Goal: Task Accomplishment & Management: Manage account settings

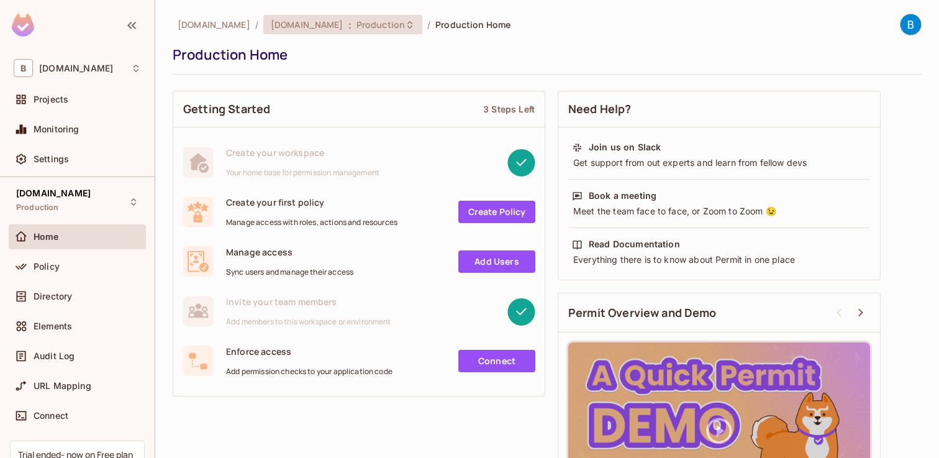
click at [356, 24] on span "Production" at bounding box center [380, 25] width 48 height 12
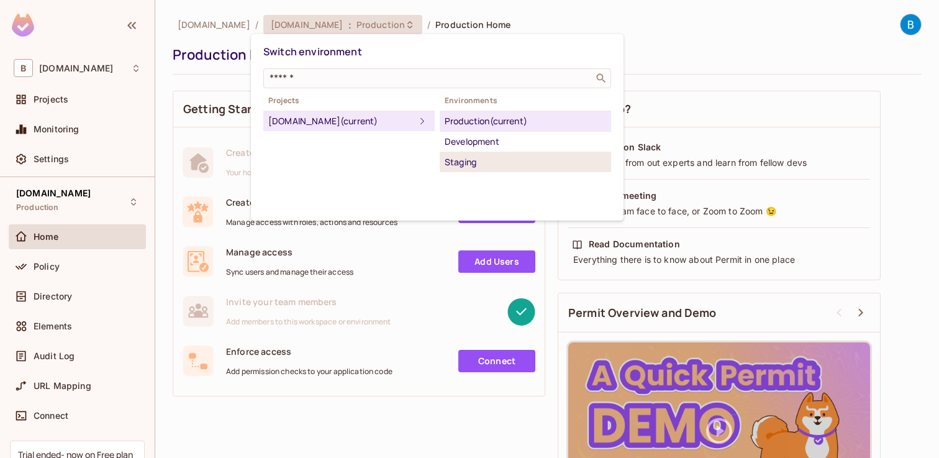
click at [458, 155] on div "Staging" at bounding box center [525, 162] width 161 height 15
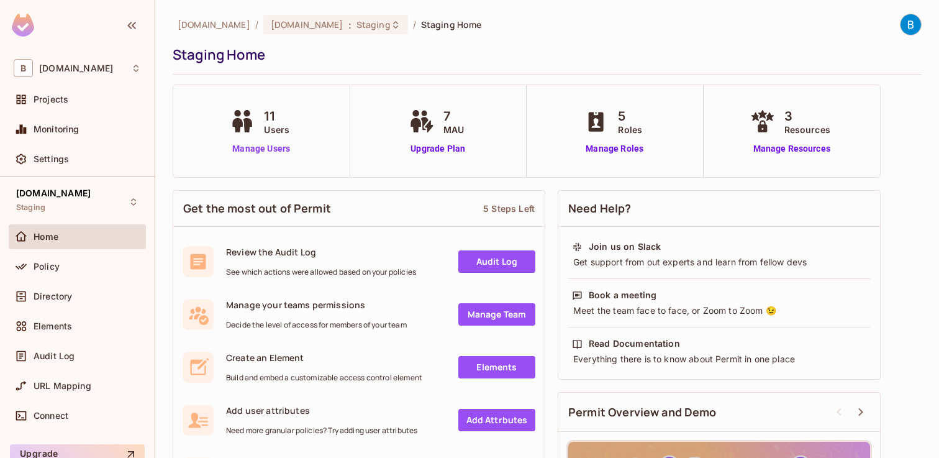
click at [281, 148] on link "Manage Users" at bounding box center [261, 148] width 69 height 13
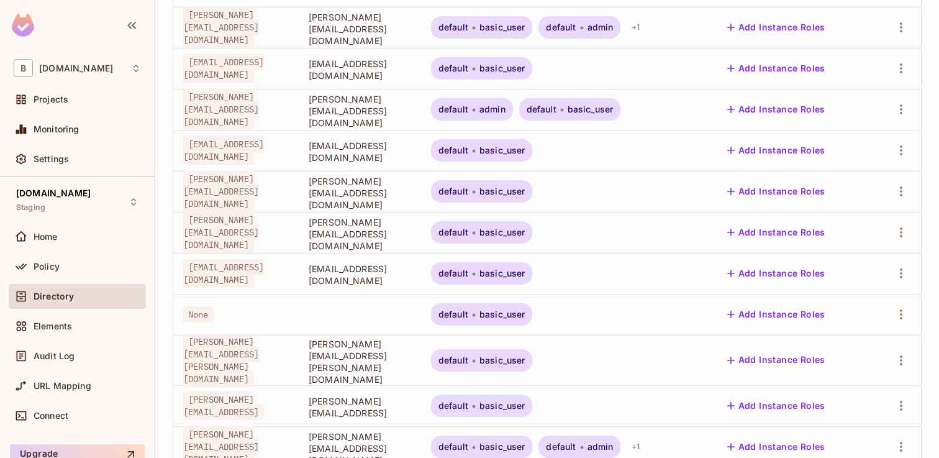
scroll to position [179, 0]
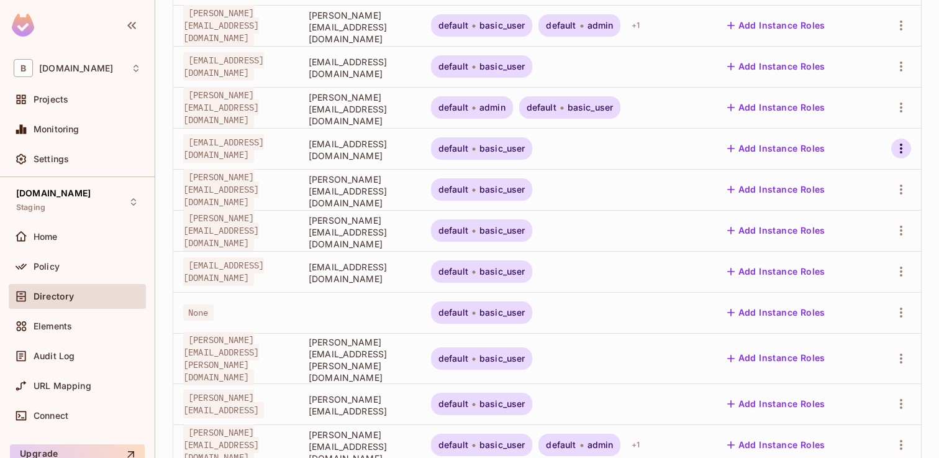
click at [905, 148] on icon "button" at bounding box center [901, 148] width 15 height 15
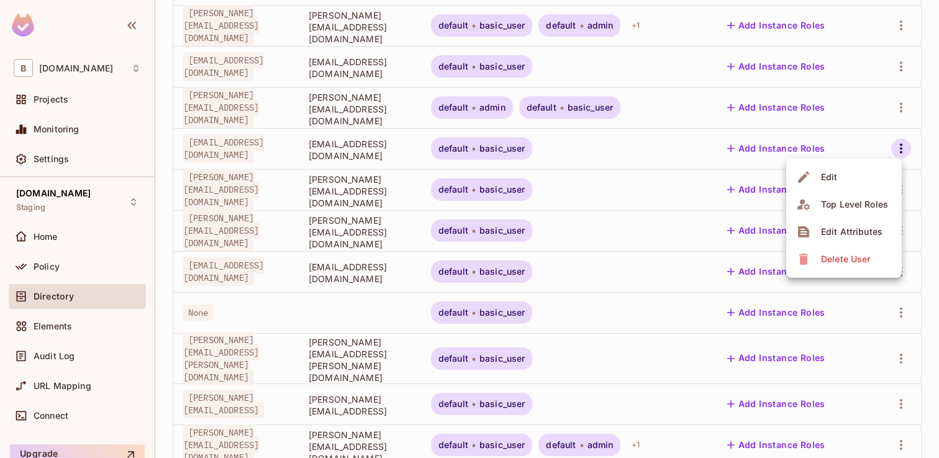
click at [872, 172] on li "Edit" at bounding box center [844, 176] width 116 height 27
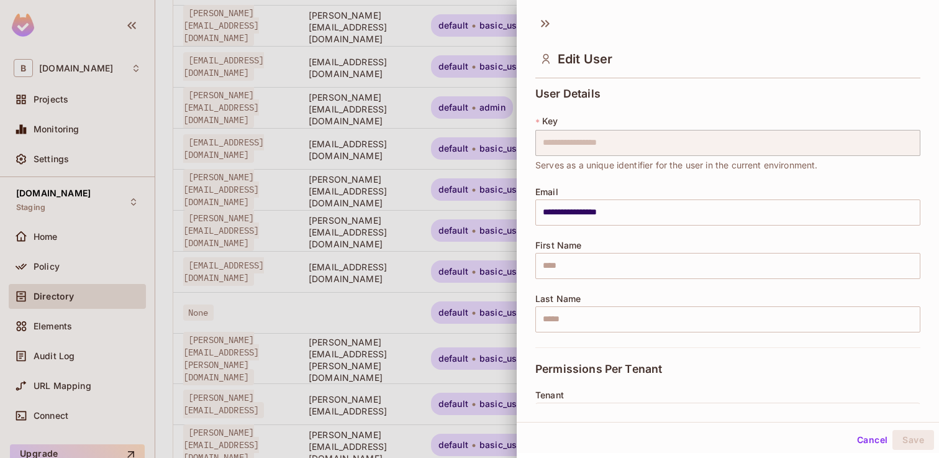
scroll to position [214, 0]
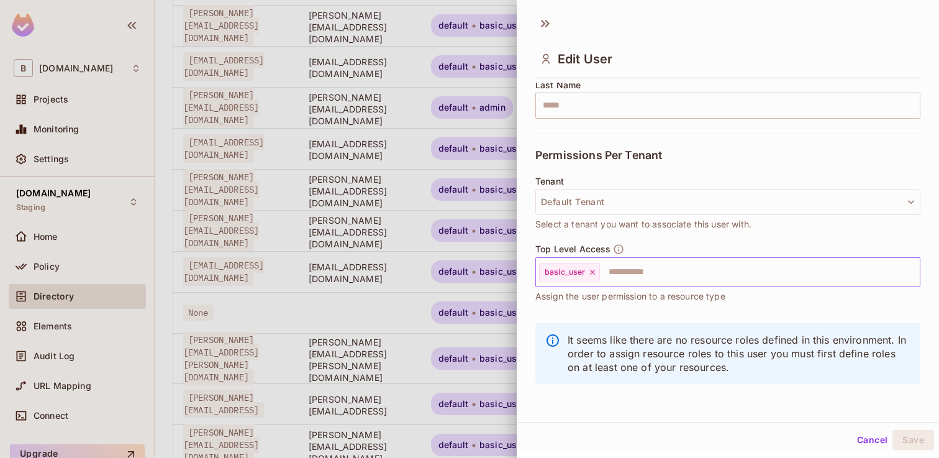
click at [673, 271] on input "text" at bounding box center [748, 272] width 295 height 25
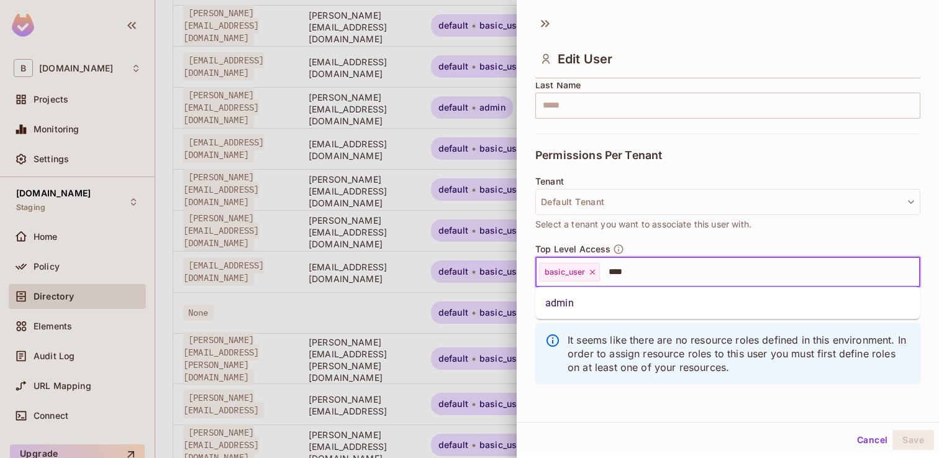
type input "*****"
click at [601, 303] on li "admin" at bounding box center [727, 303] width 385 height 22
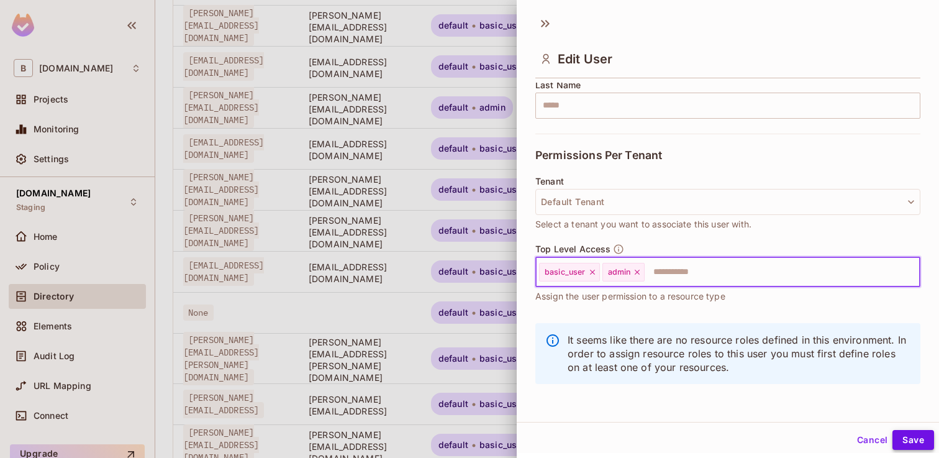
click at [914, 438] on button "Save" at bounding box center [913, 440] width 42 height 20
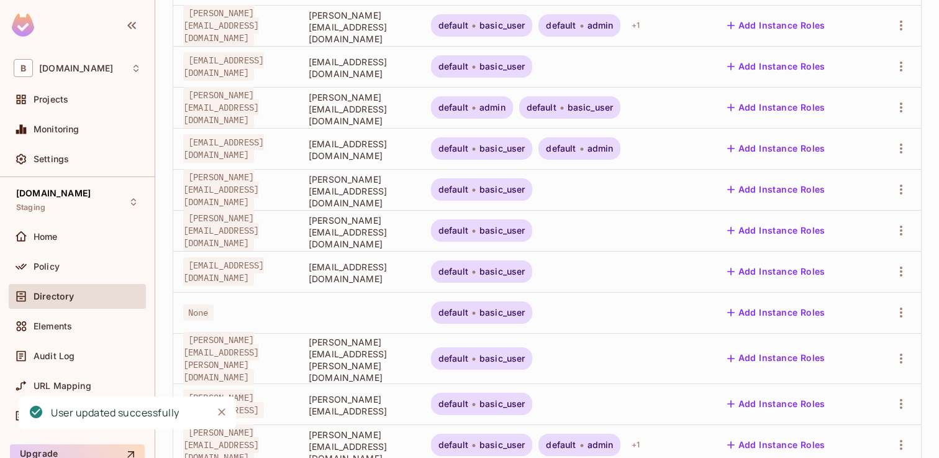
scroll to position [246, 0]
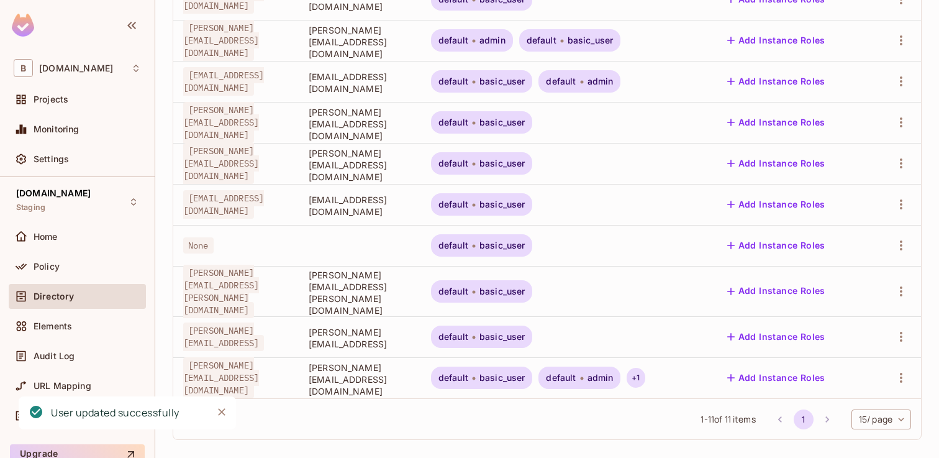
click at [645, 370] on div "+ 1" at bounding box center [636, 378] width 18 height 20
click at [727, 370] on div at bounding box center [469, 229] width 939 height 458
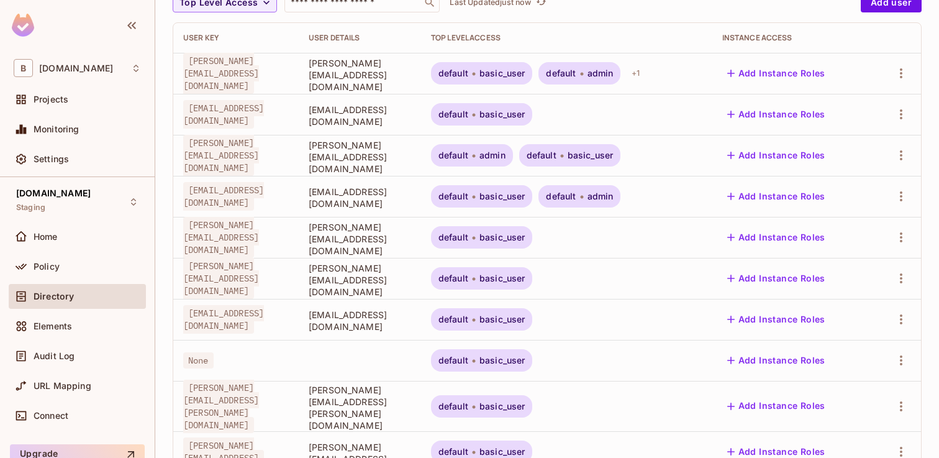
scroll to position [0, 0]
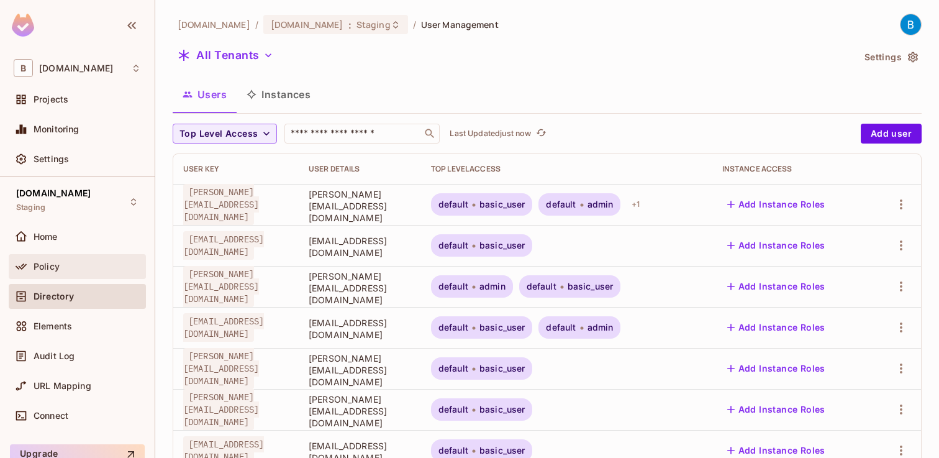
click at [50, 270] on span "Policy" at bounding box center [47, 266] width 26 height 10
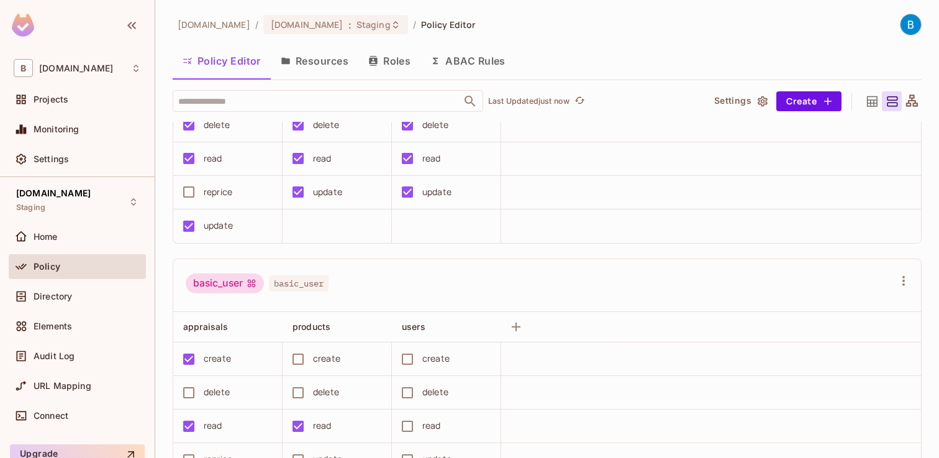
scroll to position [135, 0]
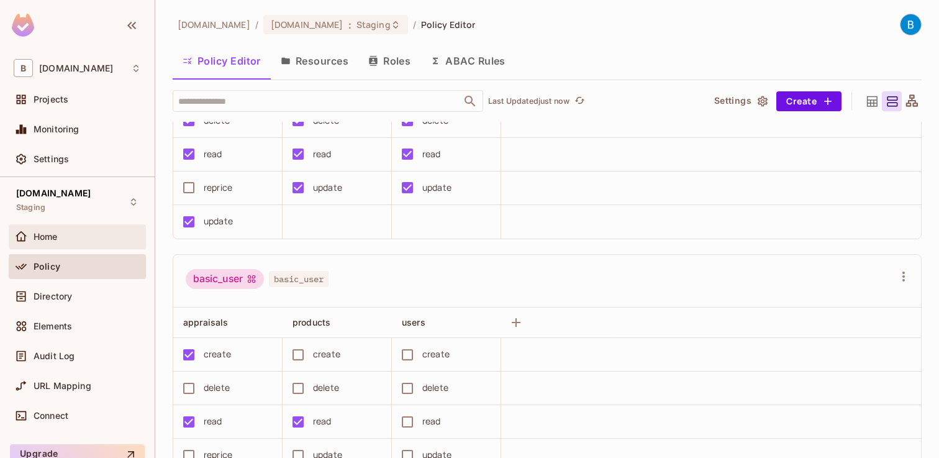
click at [64, 247] on div "Home" at bounding box center [77, 236] width 137 height 25
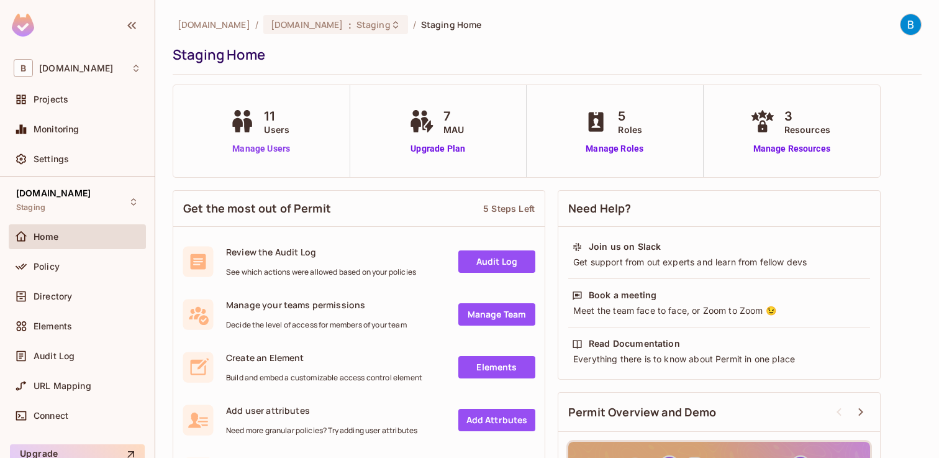
click at [252, 148] on link "Manage Users" at bounding box center [261, 148] width 69 height 13
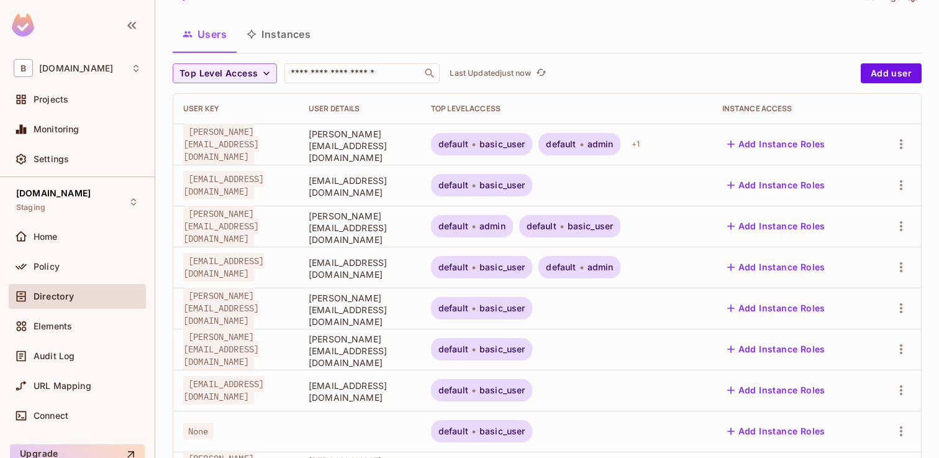
scroll to position [50, 0]
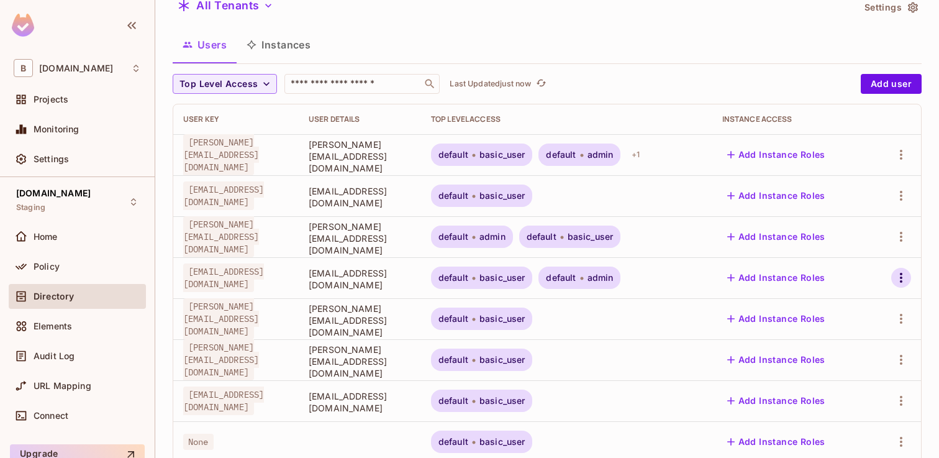
click at [896, 275] on icon "button" at bounding box center [901, 277] width 15 height 15
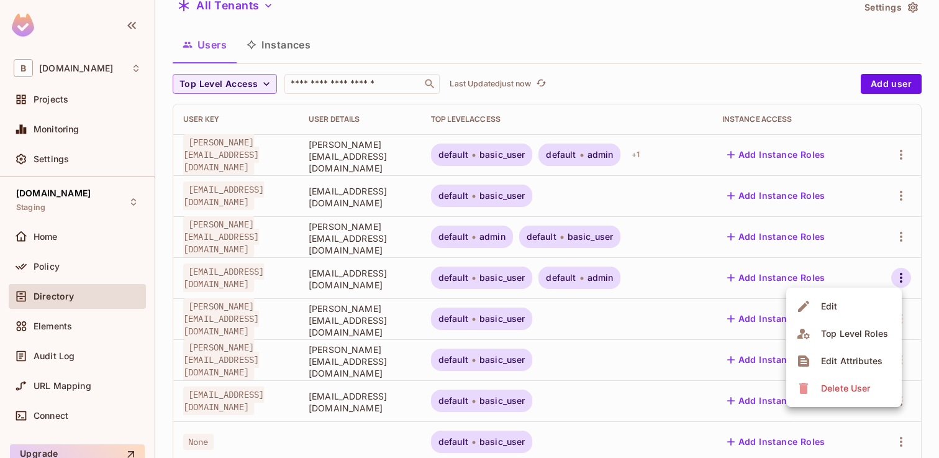
click at [740, 276] on div at bounding box center [469, 229] width 939 height 458
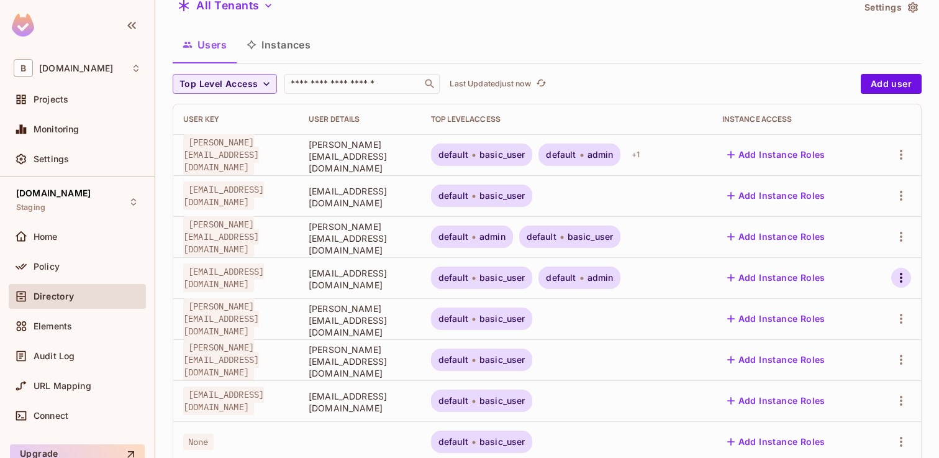
click at [899, 278] on icon "button" at bounding box center [901, 277] width 15 height 15
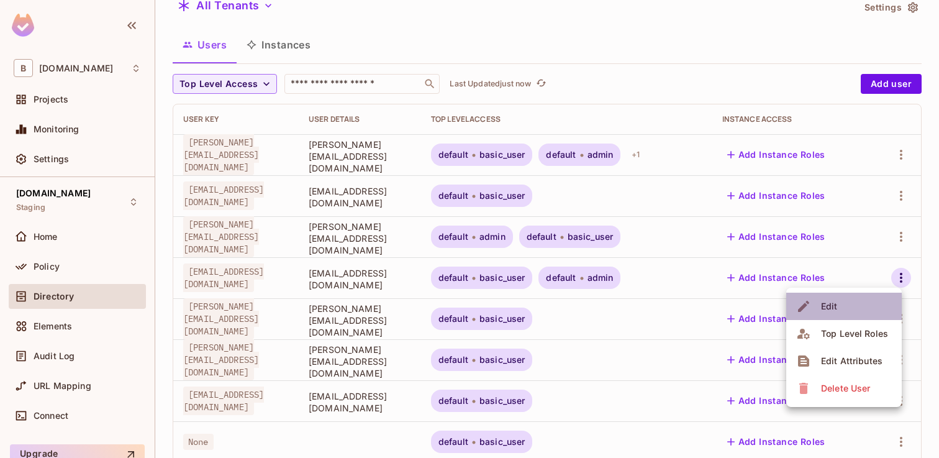
click at [858, 303] on li "Edit" at bounding box center [844, 306] width 116 height 27
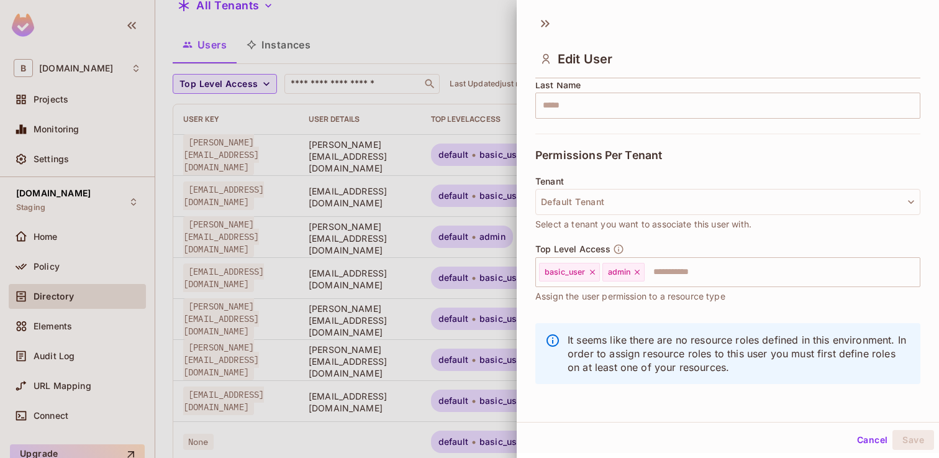
scroll to position [0, 0]
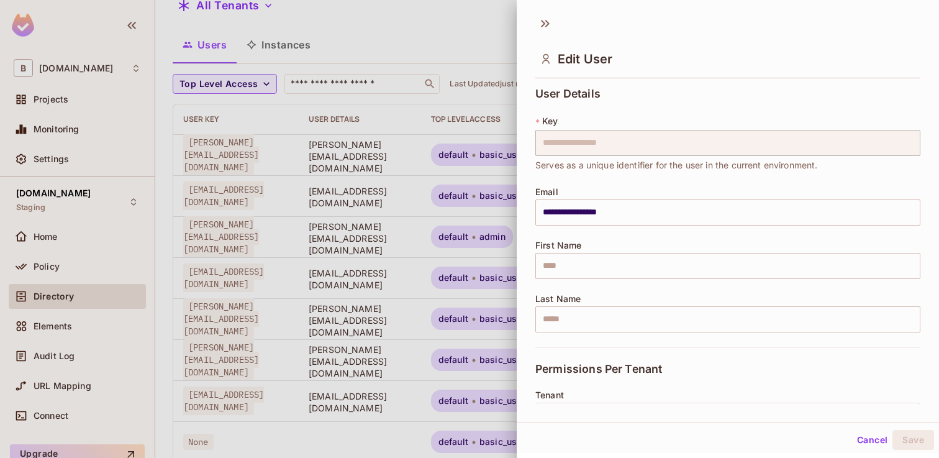
click at [439, 317] on div at bounding box center [469, 229] width 939 height 458
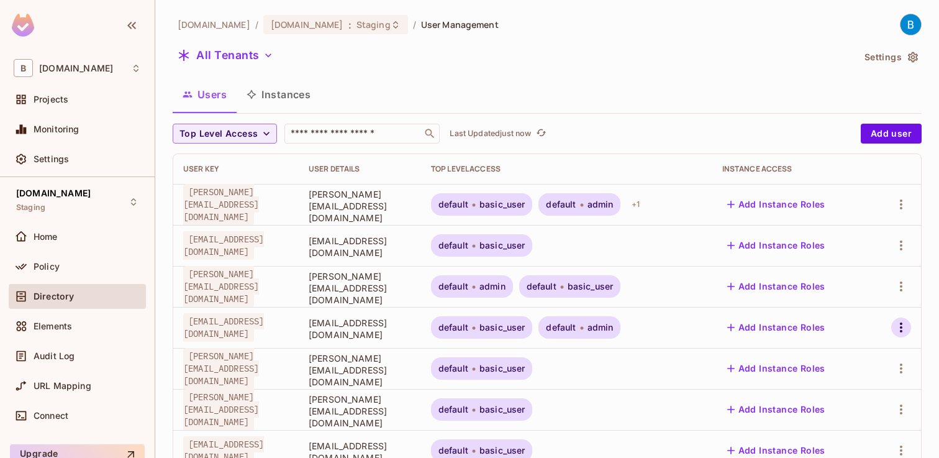
click at [894, 329] on icon "button" at bounding box center [901, 327] width 15 height 15
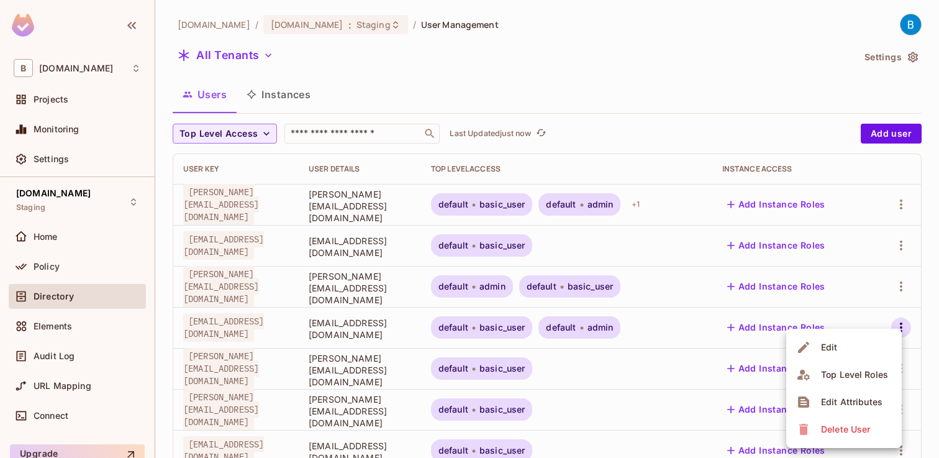
click at [866, 338] on li "Edit" at bounding box center [844, 347] width 116 height 27
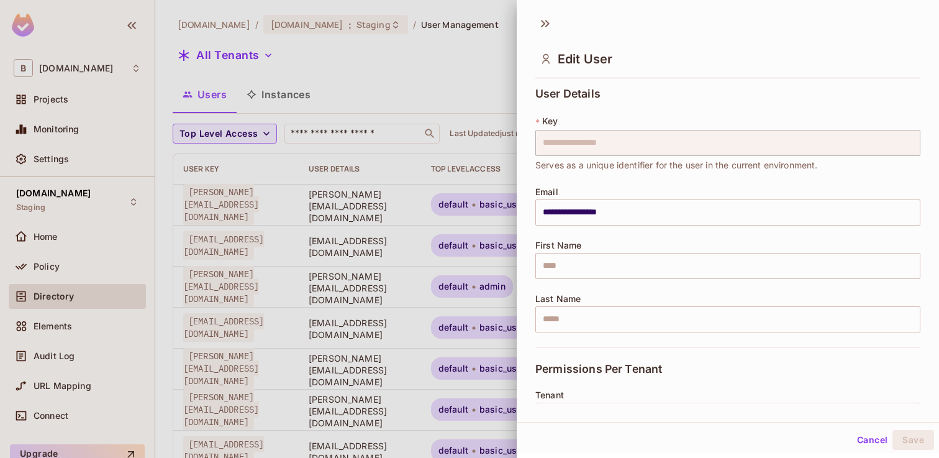
scroll to position [214, 0]
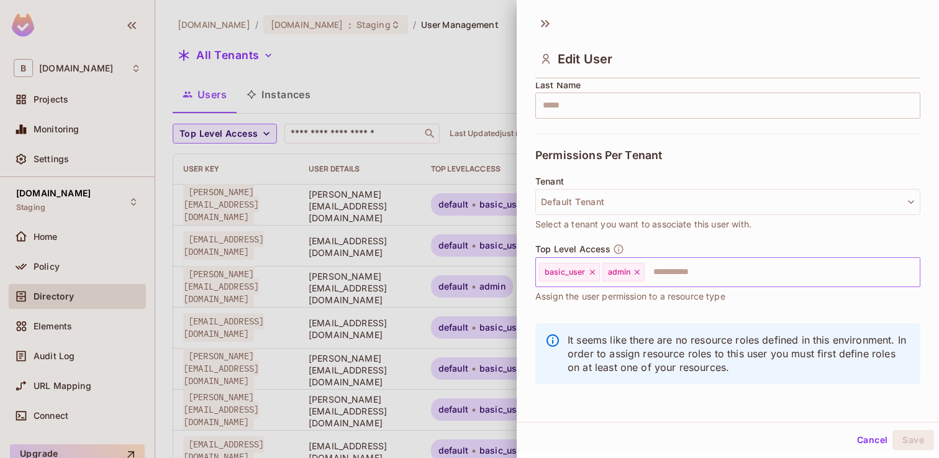
click at [674, 262] on input "text" at bounding box center [771, 272] width 250 height 25
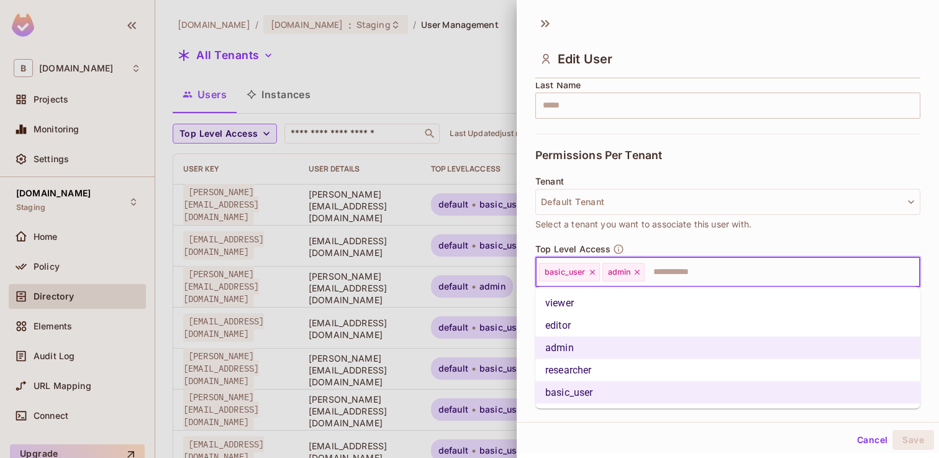
click at [612, 365] on li "researcher" at bounding box center [727, 370] width 385 height 22
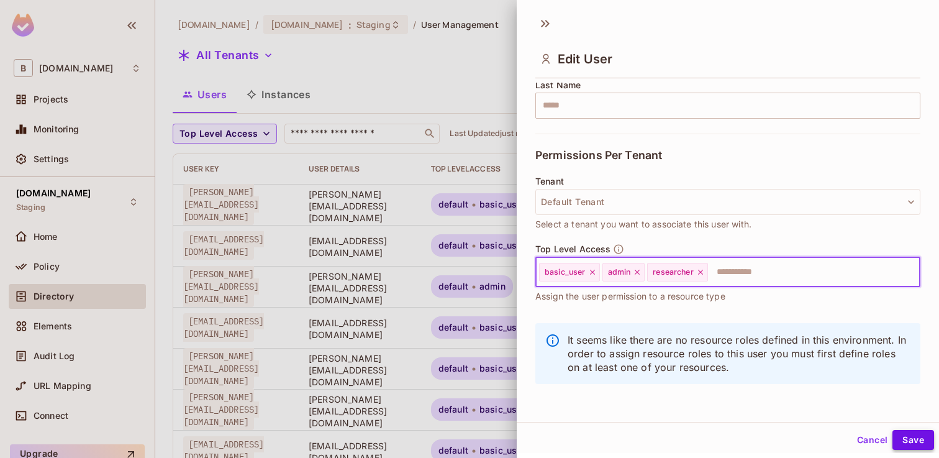
click at [907, 438] on button "Save" at bounding box center [913, 440] width 42 height 20
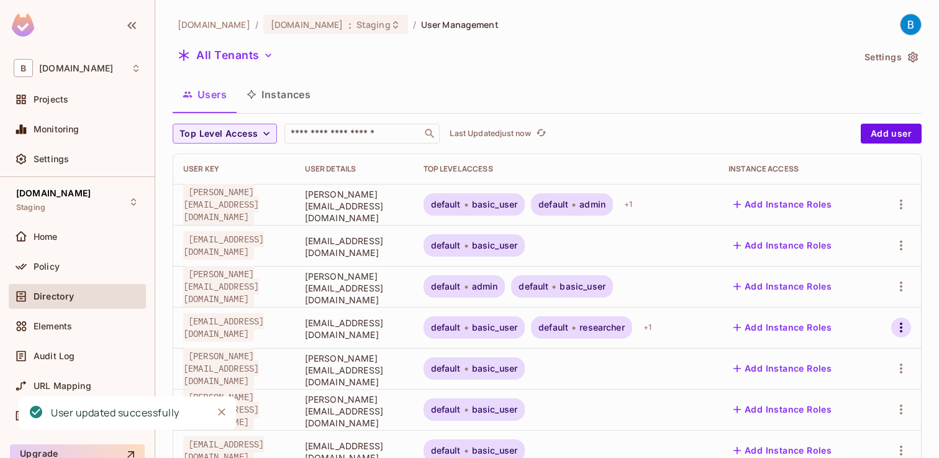
click at [897, 325] on icon "button" at bounding box center [901, 327] width 15 height 15
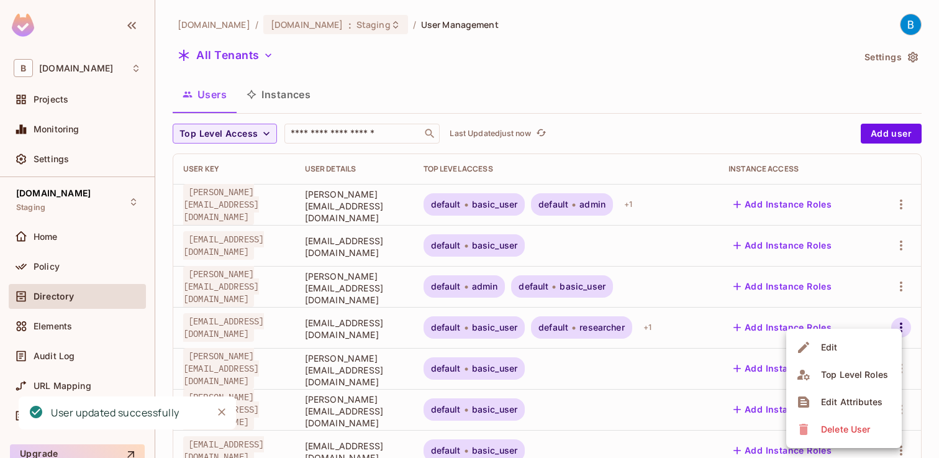
click at [717, 353] on div at bounding box center [469, 229] width 939 height 458
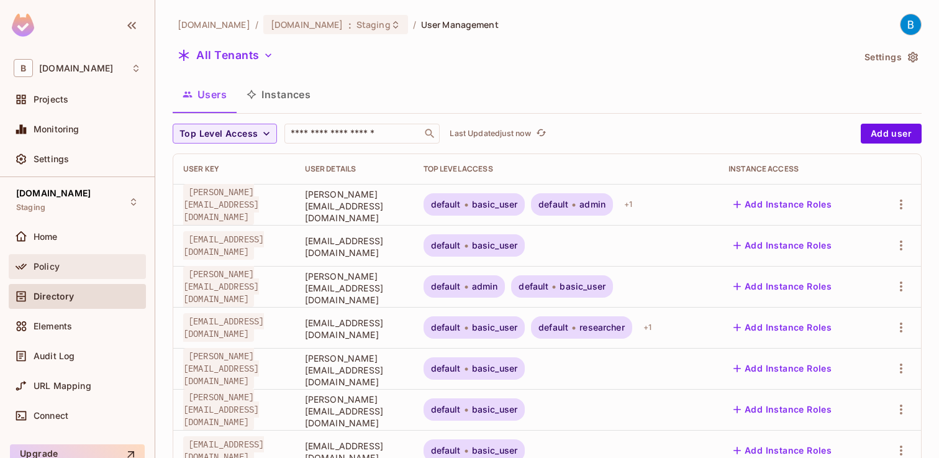
click at [92, 271] on div "Policy" at bounding box center [77, 266] width 127 height 15
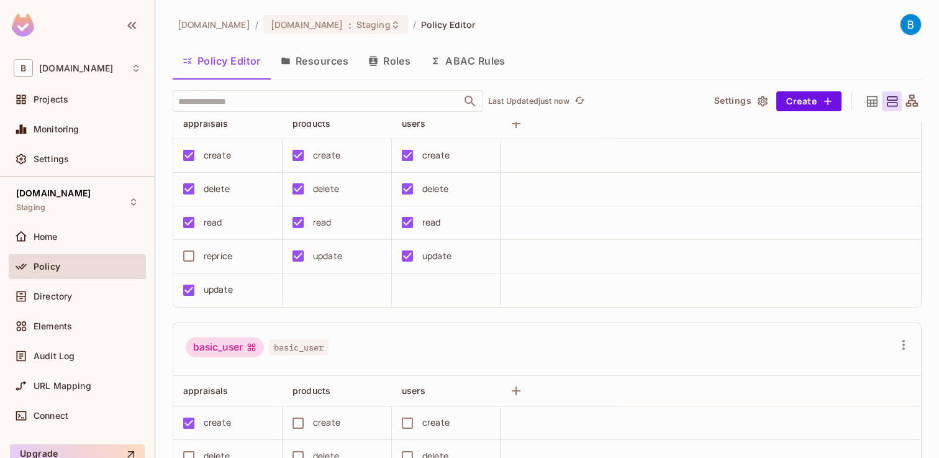
scroll to position [71, 0]
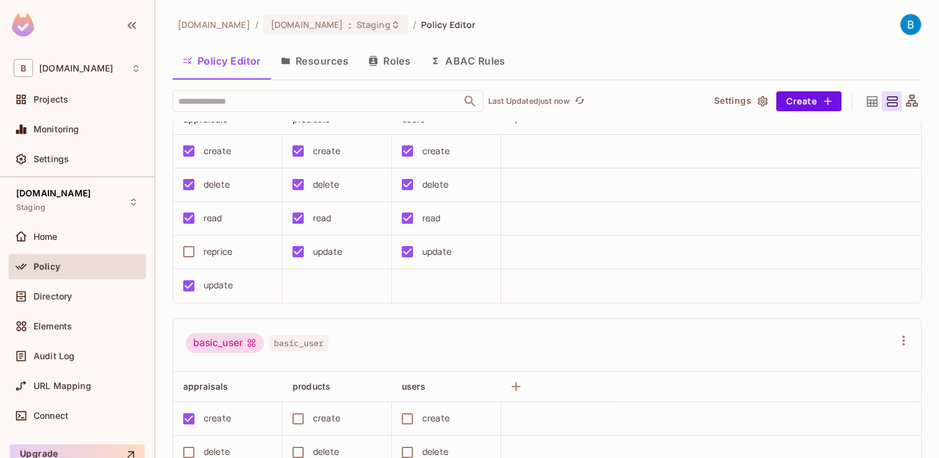
click at [279, 321] on div "basic_user basic_user" at bounding box center [547, 345] width 748 height 53
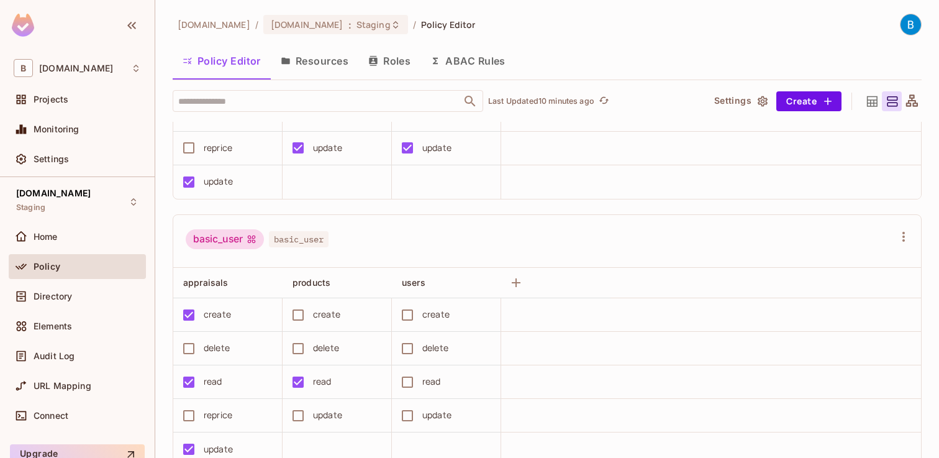
scroll to position [243, 0]
